Goal: Entertainment & Leisure: Browse casually

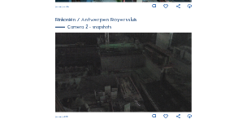
scroll to position [237, 0]
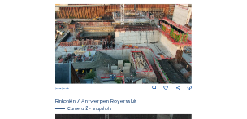
click at [130, 44] on img at bounding box center [123, 44] width 136 height 80
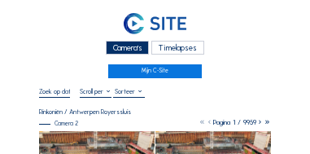
click at [230, 50] on div "Camera's Timelapses" at bounding box center [155, 47] width 232 height 12
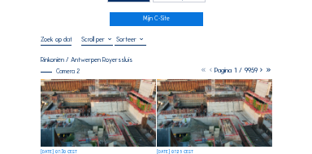
scroll to position [65, 0]
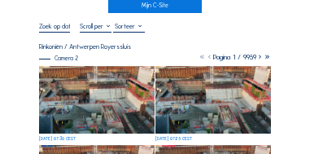
click at [124, 101] on img at bounding box center [96, 99] width 115 height 67
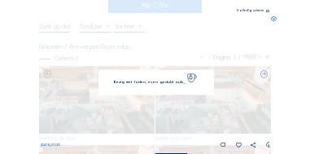
click at [124, 101] on img at bounding box center [156, 77] width 210 height 123
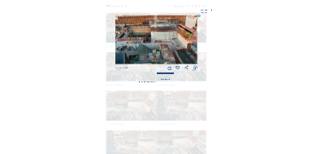
scroll to position [59, 0]
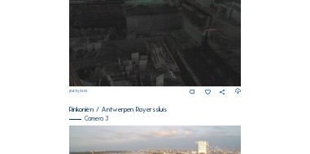
scroll to position [559, 0]
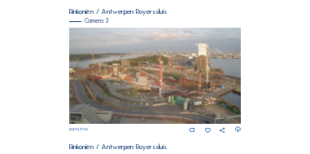
click at [143, 88] on img at bounding box center [154, 76] width 171 height 97
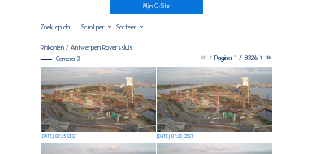
scroll to position [65, 0]
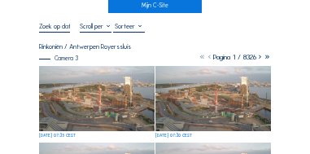
click at [88, 97] on img at bounding box center [96, 98] width 115 height 65
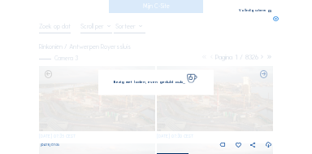
click at [88, 97] on img at bounding box center [156, 77] width 219 height 123
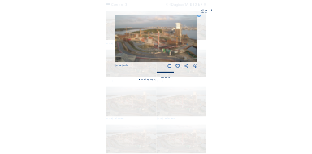
scroll to position [59, 0]
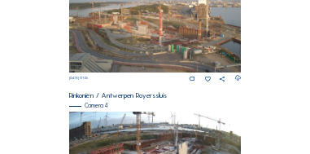
scroll to position [708, 0]
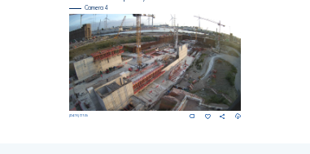
click at [141, 77] on img at bounding box center [154, 62] width 171 height 97
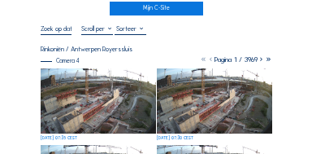
scroll to position [65, 0]
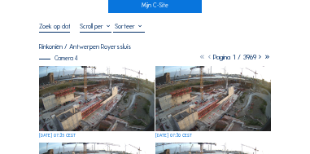
click at [98, 97] on img at bounding box center [96, 98] width 115 height 65
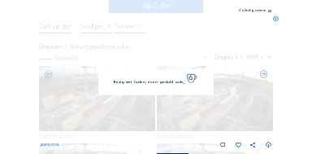
click at [98, 97] on img at bounding box center [156, 77] width 219 height 123
